Goal: Find specific page/section: Find specific page/section

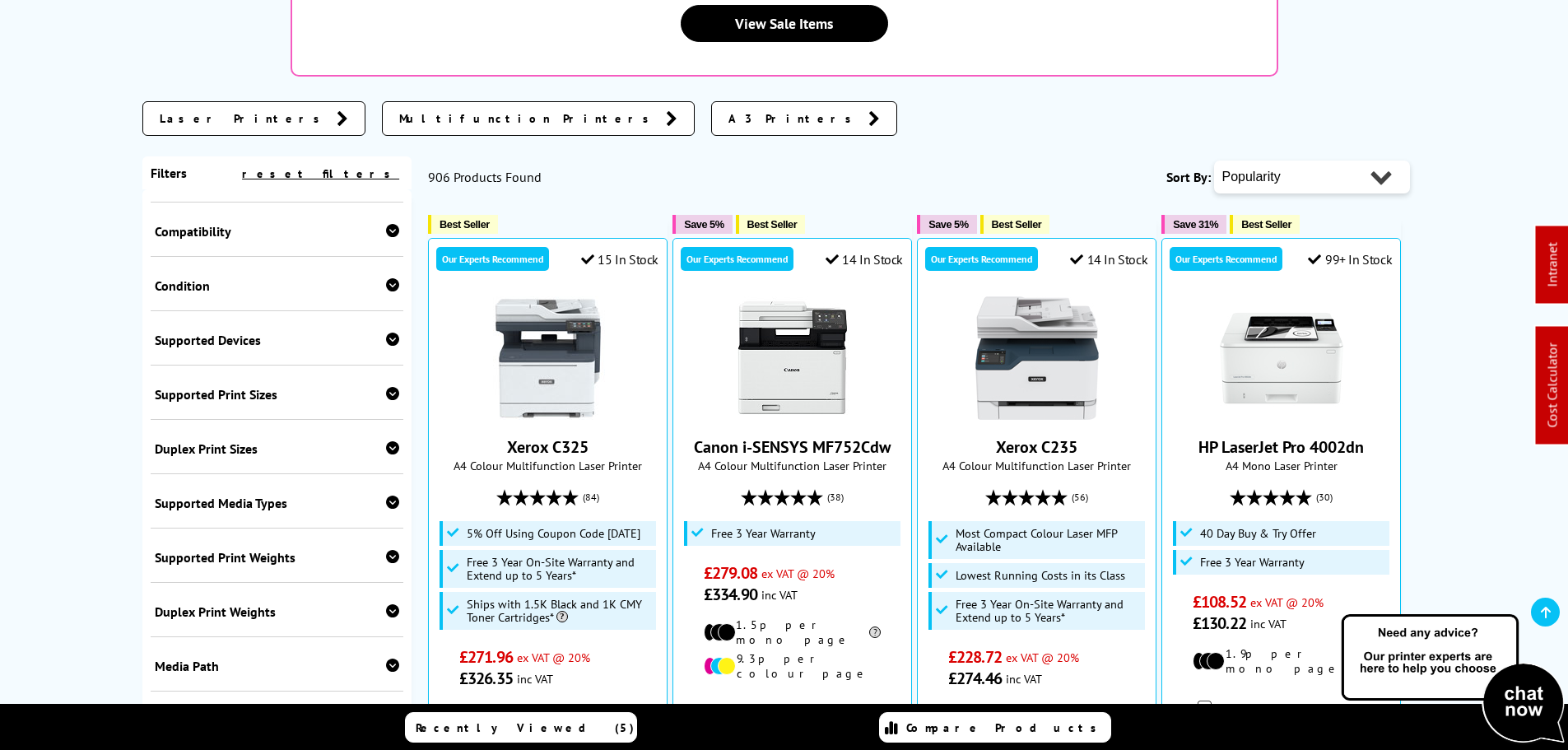
scroll to position [539, 0]
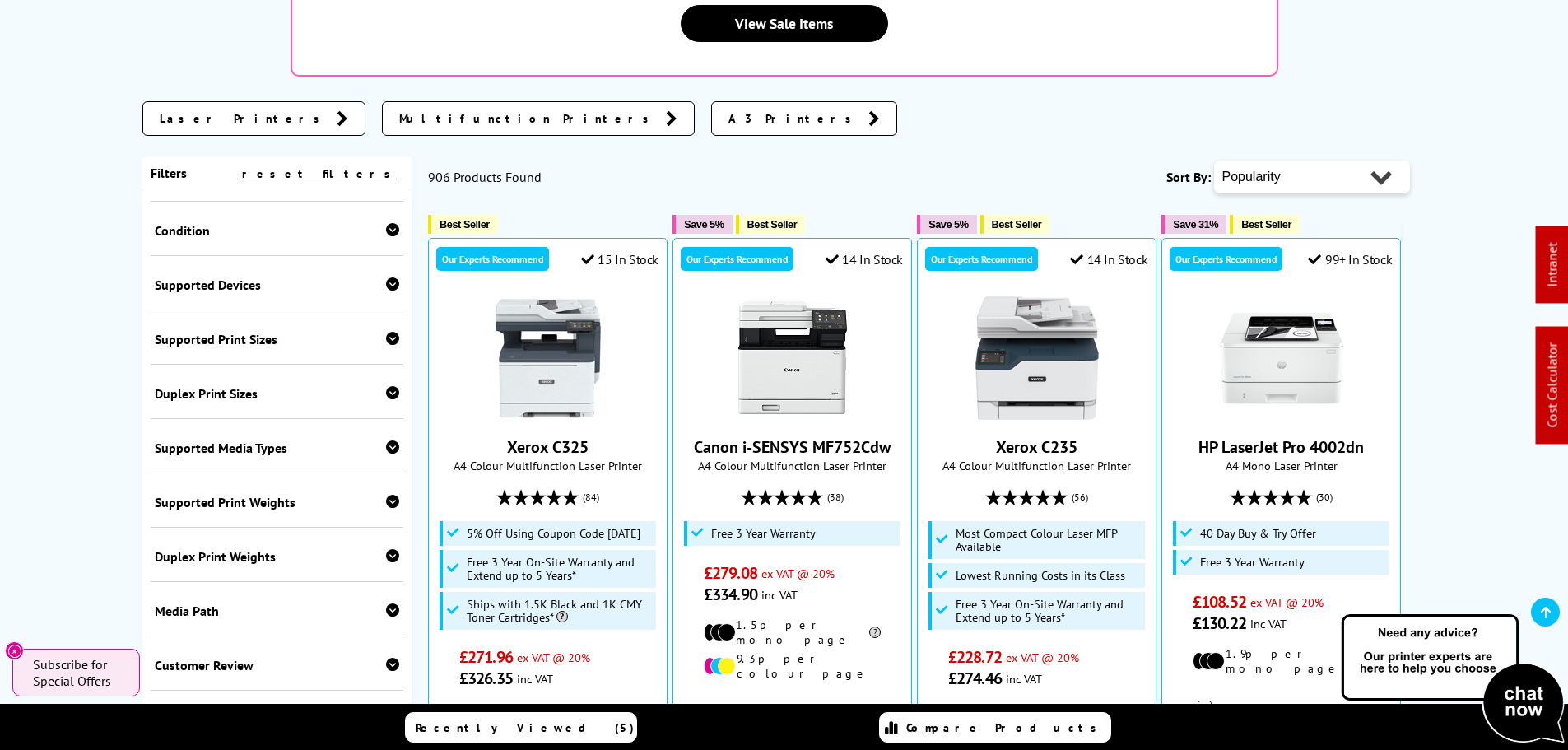
click at [239, 419] on div "Supported Media Types Plain Paper [GEOGRAPHIC_DATA] [GEOGRAPHIC_DATA] Recycled …" at bounding box center [277, 445] width 254 height 55
click at [386, 441] on icon at bounding box center [393, 447] width 13 height 13
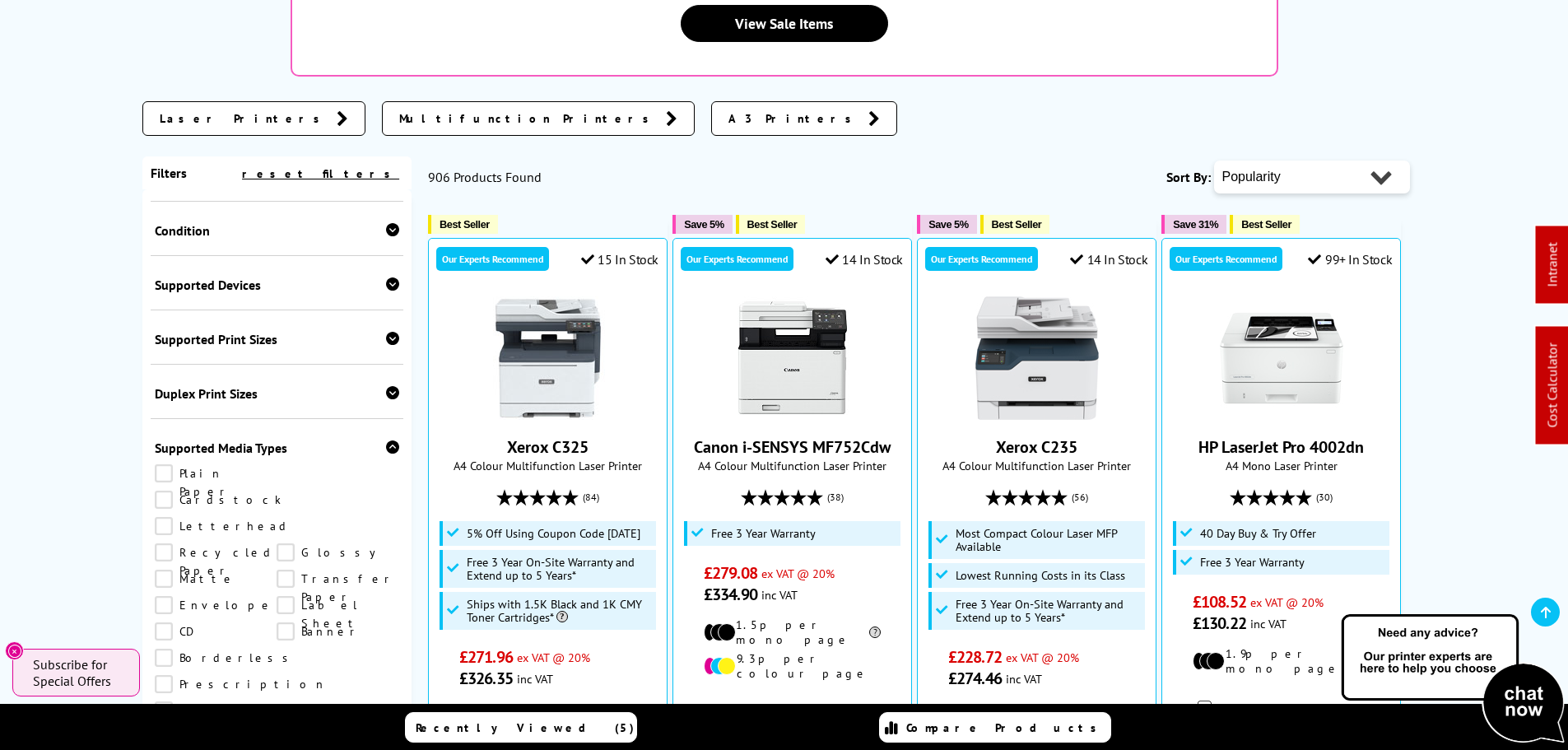
click at [284, 701] on link "Transparencies" at bounding box center [251, 710] width 192 height 18
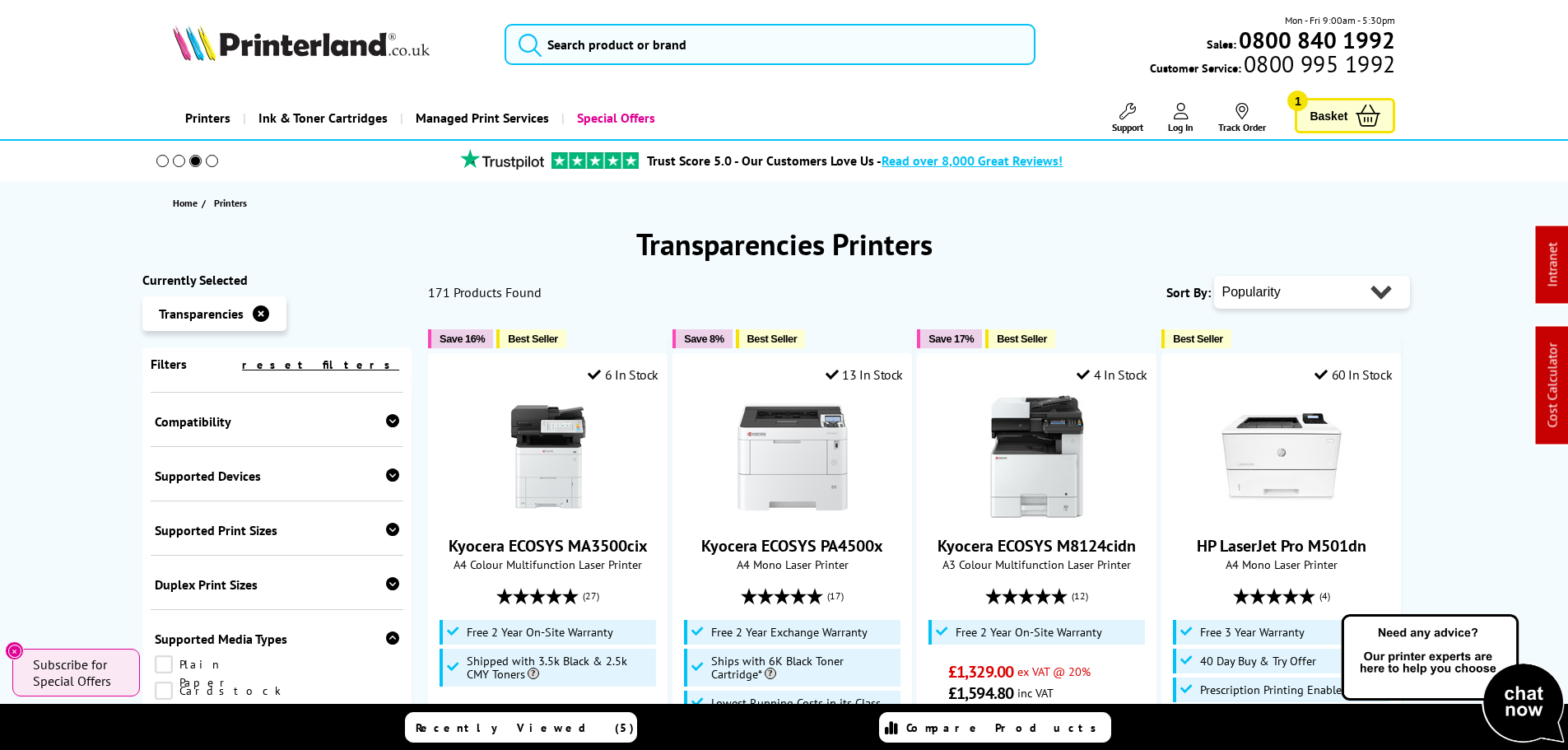
drag, startPoint x: 944, startPoint y: 239, endPoint x: 525, endPoint y: 236, distance: 419.0
click at [535, 237] on h1 "Transparencies Printers" at bounding box center [784, 244] width 1284 height 38
copy h1 "Transparencies Printers"
